Goal: Task Accomplishment & Management: Use online tool/utility

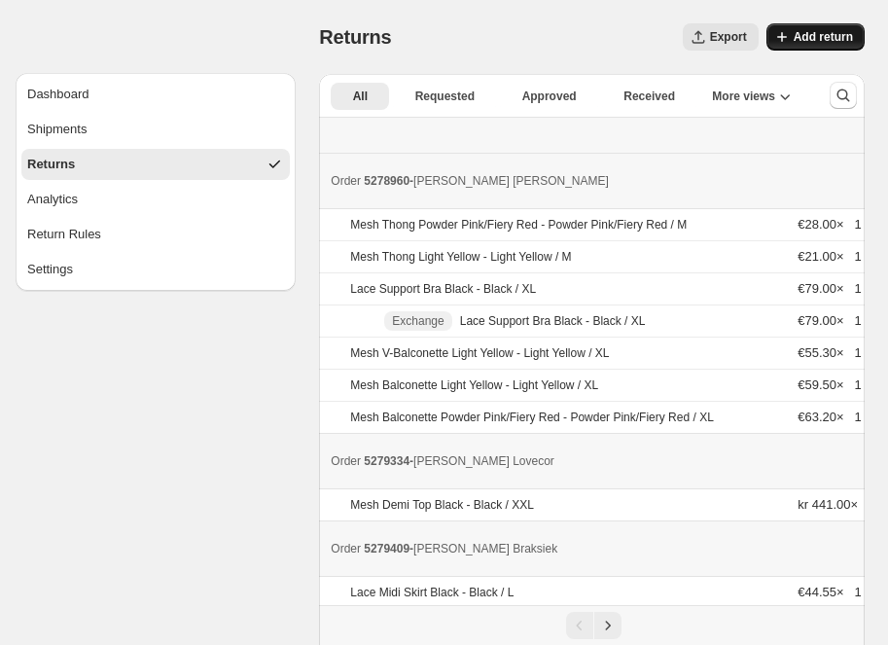
click at [779, 44] on icon "button" at bounding box center [781, 36] width 19 height 19
